Goal: Find specific page/section: Find specific page/section

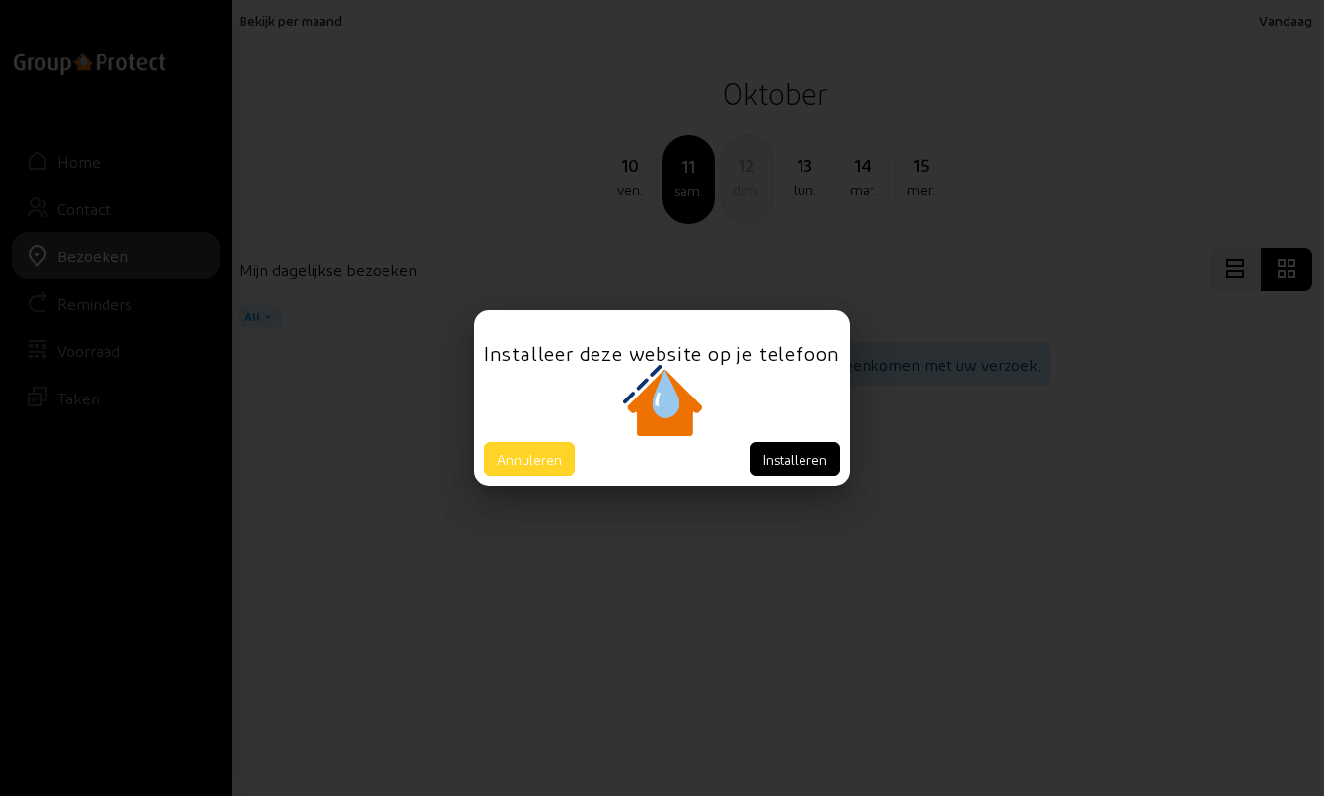
click at [534, 459] on button "Annuleren" at bounding box center [529, 459] width 91 height 35
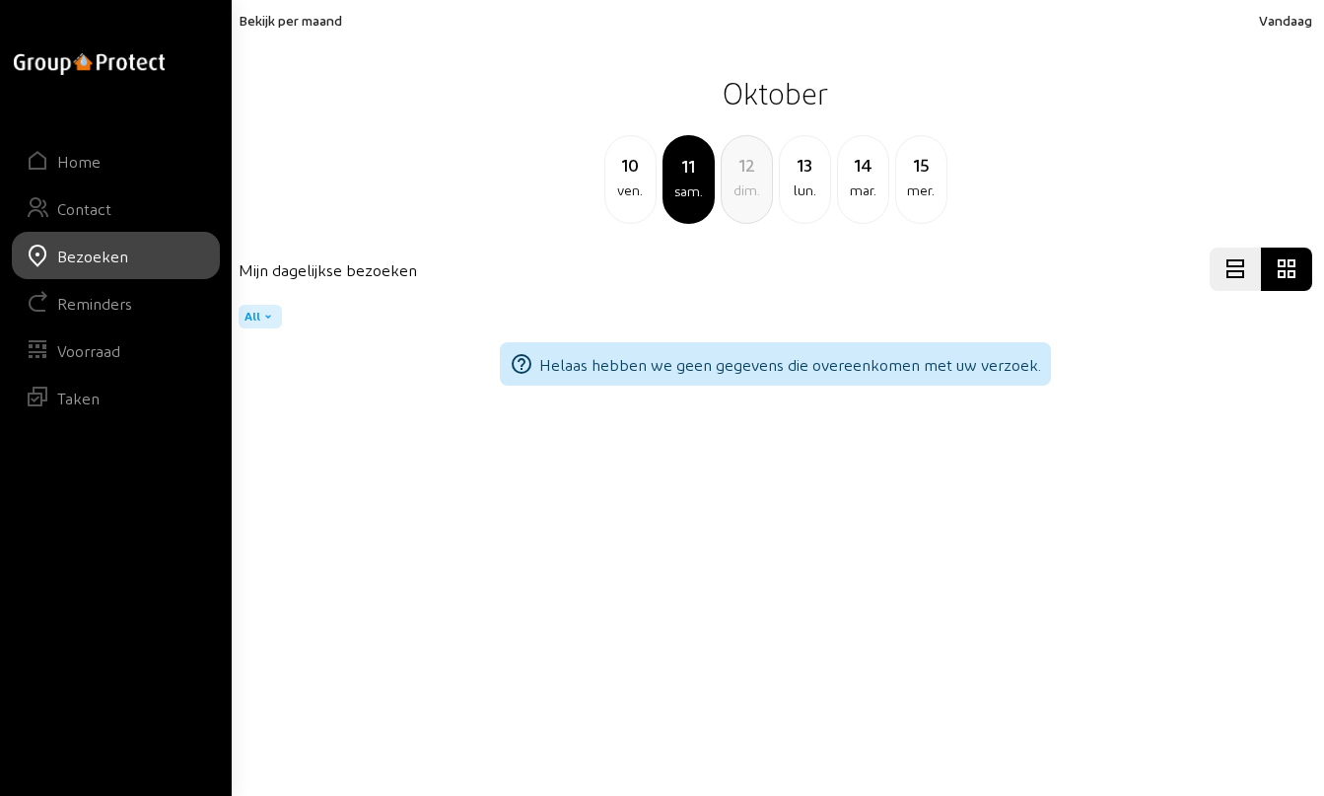
click at [622, 174] on div "10" at bounding box center [631, 165] width 50 height 28
click at [626, 175] on div "9" at bounding box center [631, 165] width 50 height 28
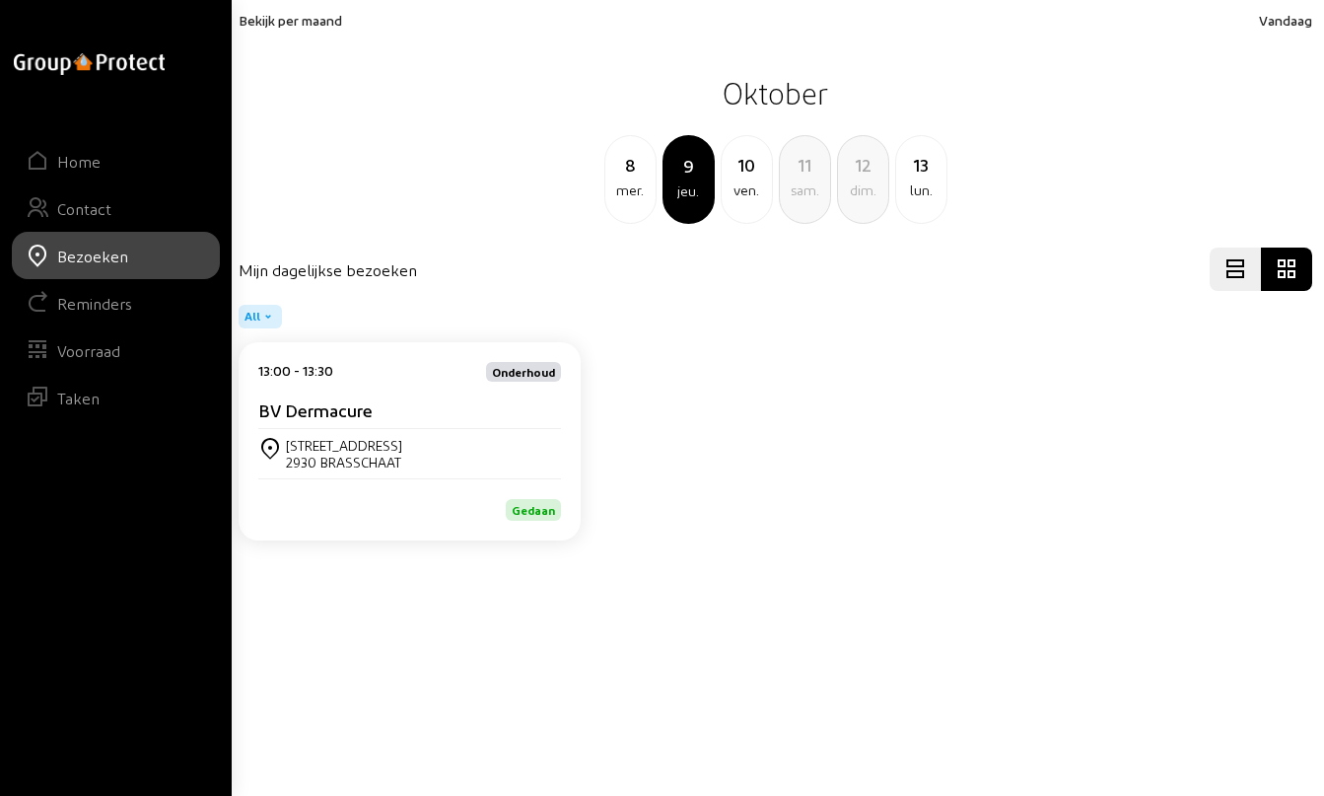
click at [302, 411] on cam-card-title "BV Dermacure" at bounding box center [315, 409] width 114 height 21
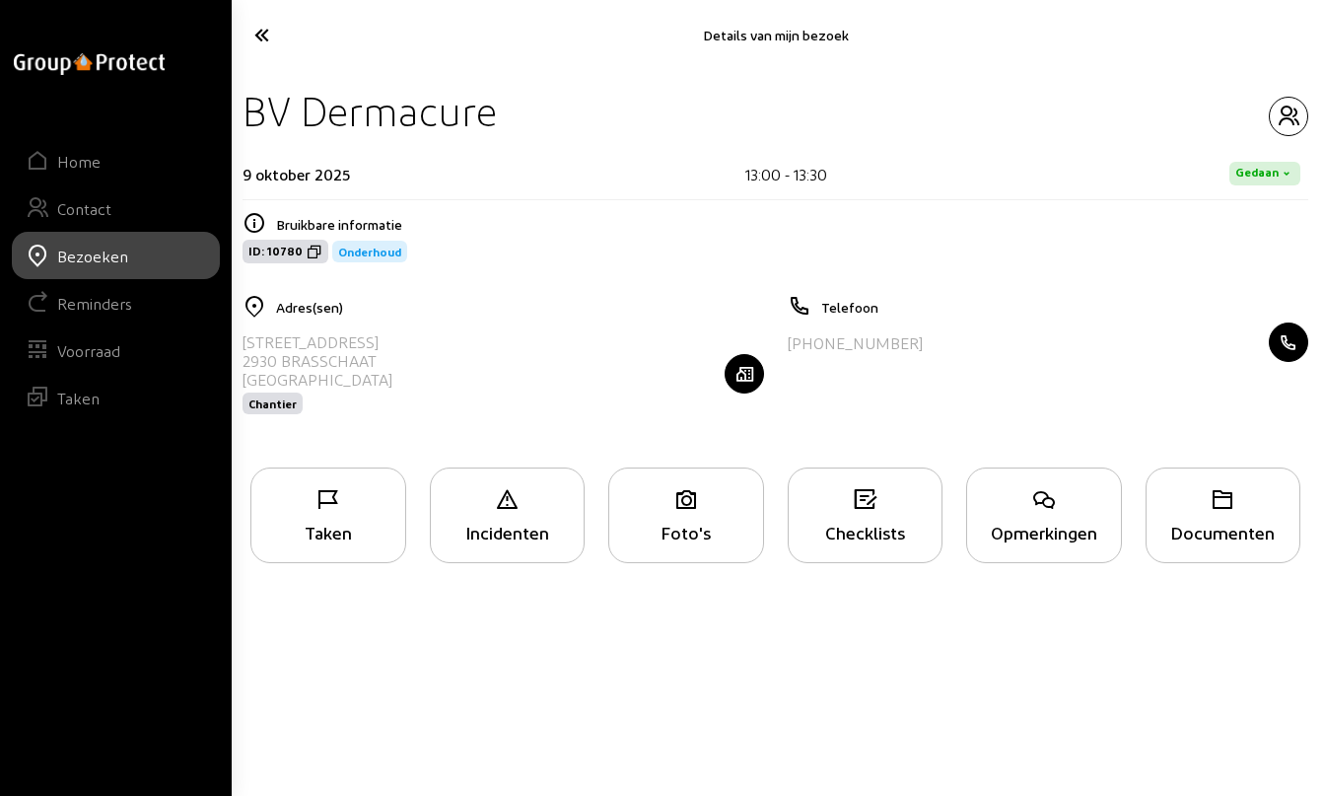
drag, startPoint x: 247, startPoint y: 107, endPoint x: 515, endPoint y: 120, distance: 268.6
click at [515, 120] on div "BV Dermacure" at bounding box center [776, 111] width 1066 height 50
copy div "BV Dermacure"
drag, startPoint x: 243, startPoint y: 342, endPoint x: 403, endPoint y: 343, distance: 160.8
click at [403, 343] on div "[STREET_ADDRESS] Chantier" at bounding box center [504, 373] width 522 height 102
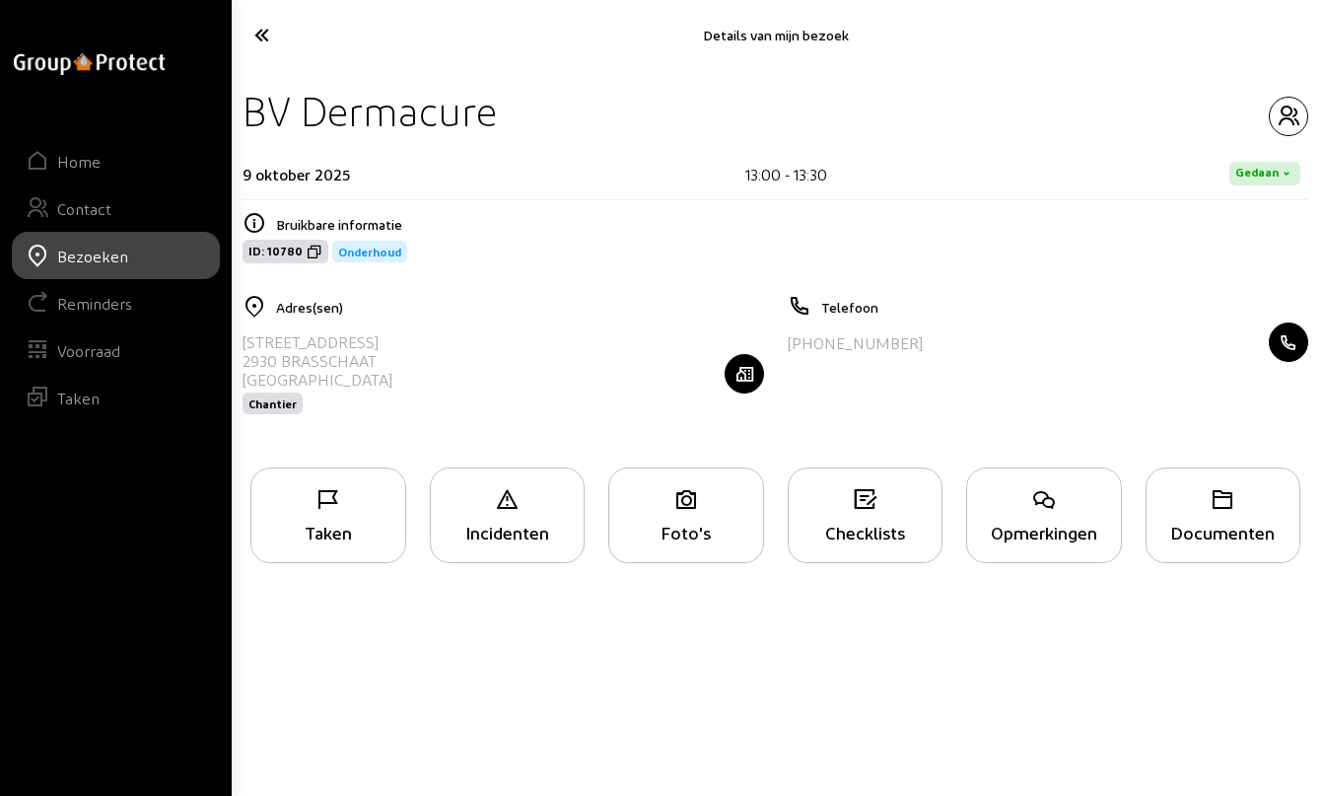
copy div "[STREET_ADDRESS]"
click at [89, 258] on div "Bezoeken" at bounding box center [92, 256] width 71 height 19
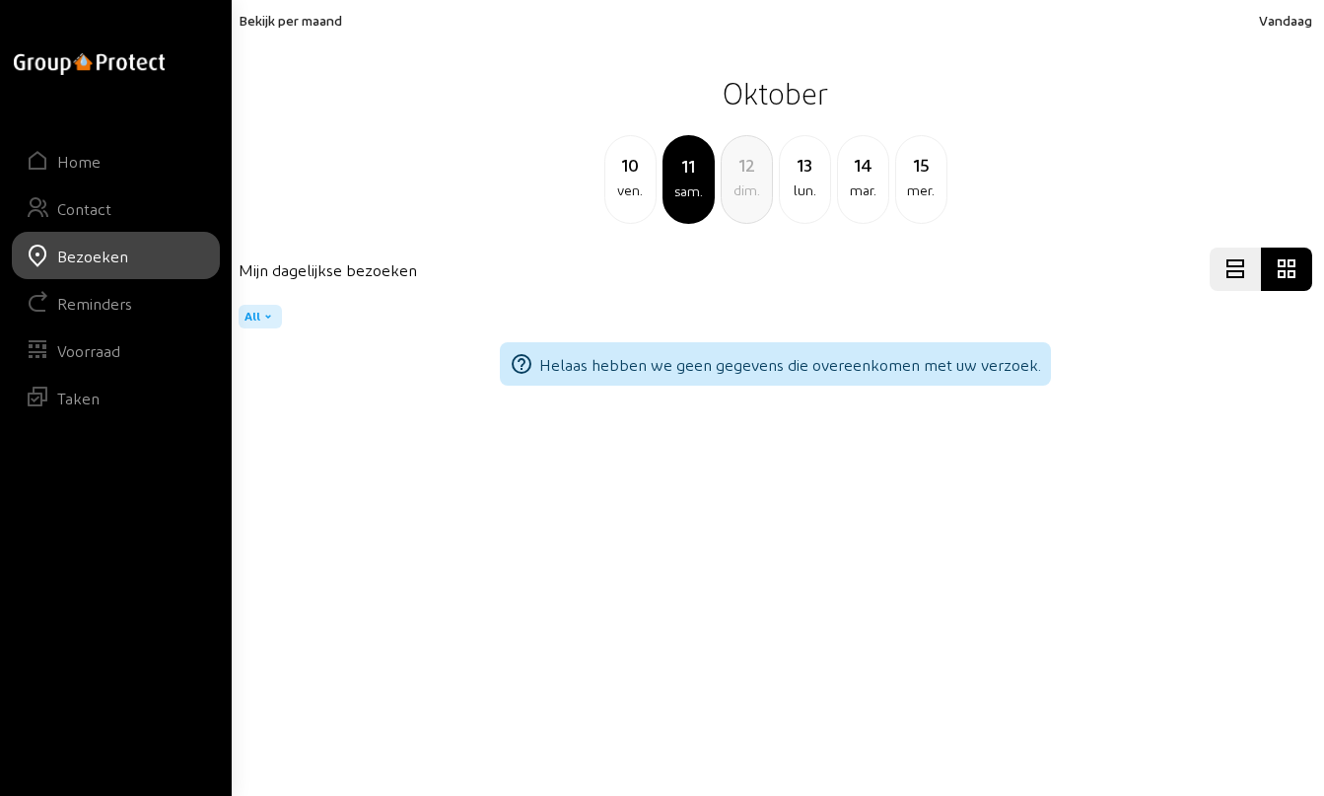
click at [816, 173] on div "13" at bounding box center [805, 165] width 50 height 28
